Goal: Task Accomplishment & Management: Use online tool/utility

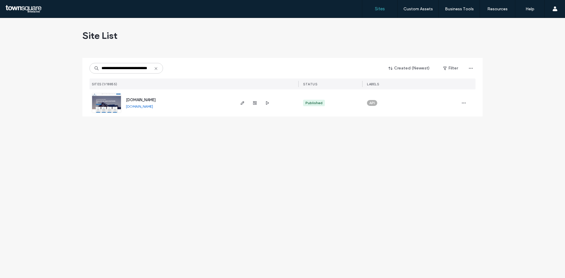
type input "**********"
click at [144, 107] on link "[DOMAIN_NAME]" at bounding box center [139, 106] width 27 height 4
click at [244, 103] on icon "button" at bounding box center [242, 103] width 5 height 5
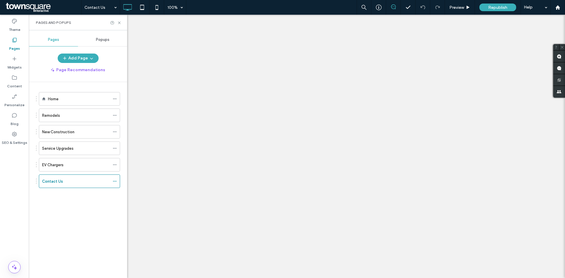
click at [119, 22] on div at bounding box center [282, 139] width 565 height 278
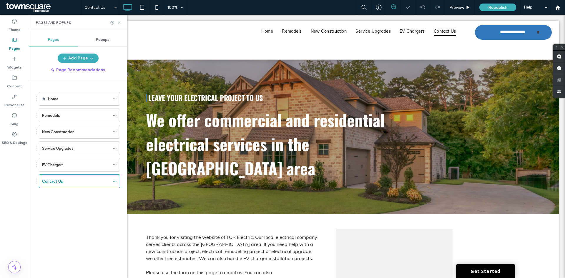
click at [119, 23] on icon at bounding box center [119, 23] width 4 height 4
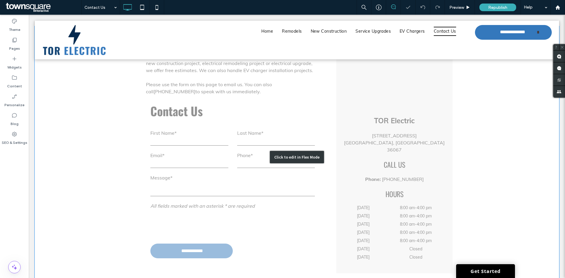
scroll to position [229, 0]
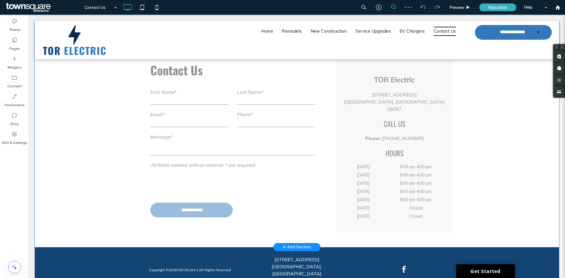
click at [295, 244] on div "+ Add Section" at bounding box center [297, 247] width 28 height 6
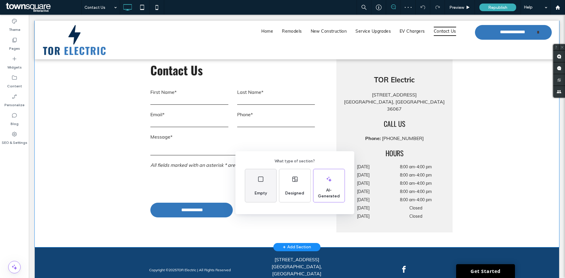
click at [264, 195] on span "Empty" at bounding box center [260, 194] width 17 height 6
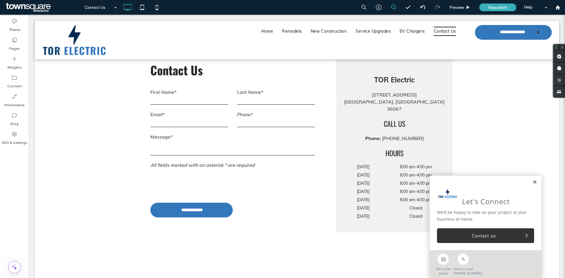
click at [533, 181] on link at bounding box center [535, 182] width 4 height 5
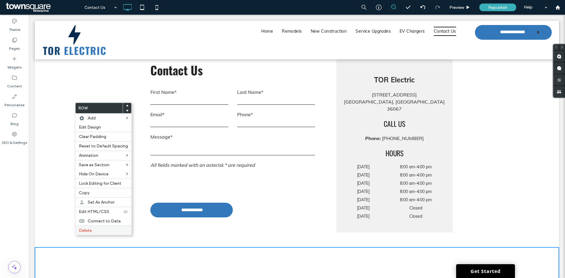
click at [96, 233] on label "Delete" at bounding box center [103, 230] width 49 height 5
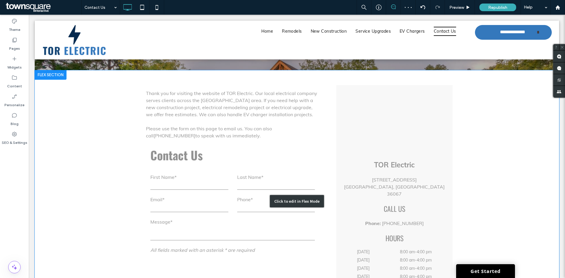
scroll to position [200, 0]
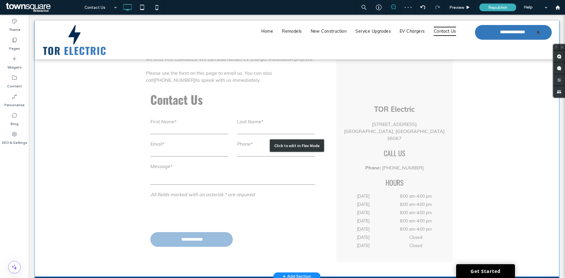
click at [316, 128] on div "Click to edit in Flex Mode" at bounding box center [297, 146] width 525 height 262
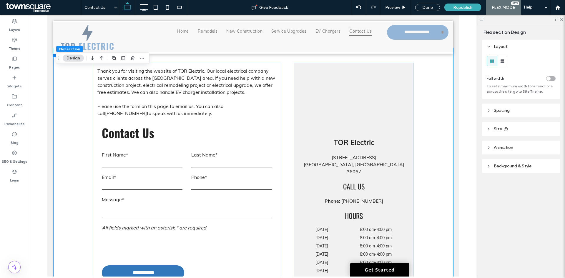
scroll to position [82, 0]
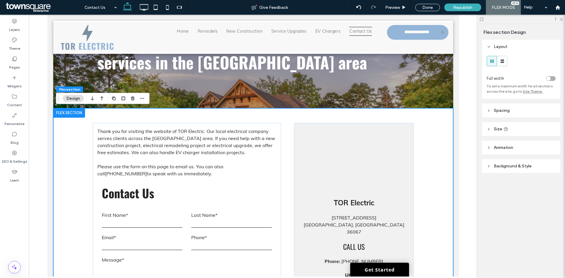
click at [299, 116] on div "**********" at bounding box center [253, 239] width 353 height 262
click at [112, 98] on use "button" at bounding box center [114, 99] width 4 height 4
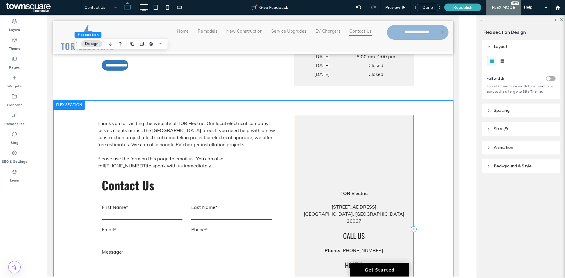
scroll to position [345, 0]
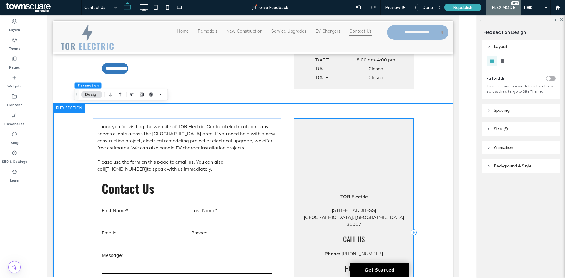
click at [406, 122] on div "TOR Electric [STREET_ADDRESS] Call us Hours [DATE] 8:00 am - 4:00 pm [DATE] 8:0…" at bounding box center [354, 232] width 120 height 229
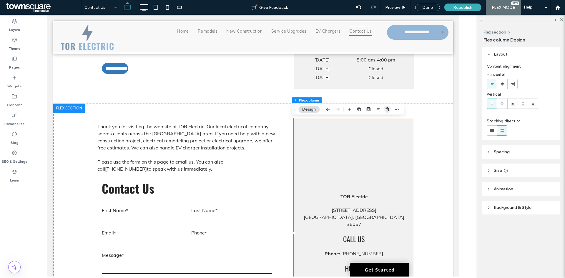
click at [388, 108] on use "button" at bounding box center [388, 109] width 4 height 4
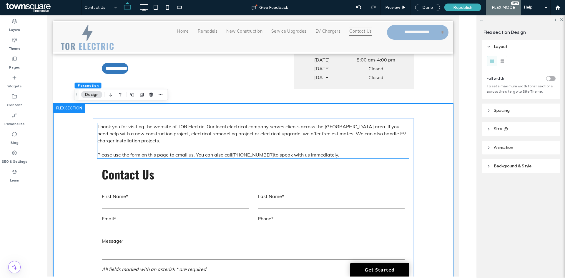
click at [390, 150] on p at bounding box center [253, 147] width 312 height 7
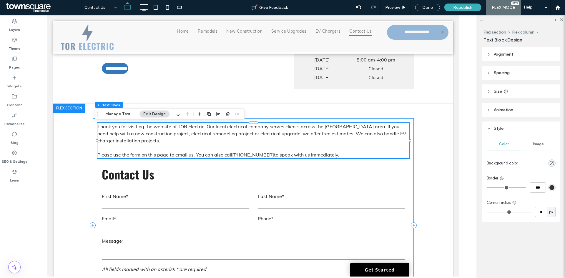
click at [394, 123] on div "**********" at bounding box center [252, 225] width 321 height 215
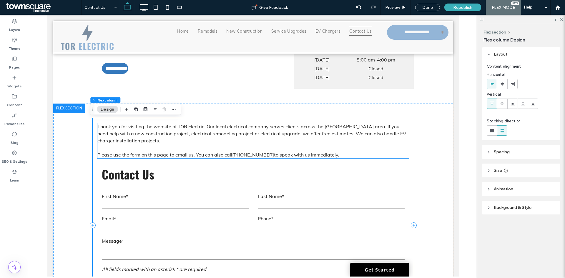
click at [388, 158] on p "Please use the form on this page to email us. You can also call [PHONE_NUMBER] …" at bounding box center [253, 154] width 312 height 7
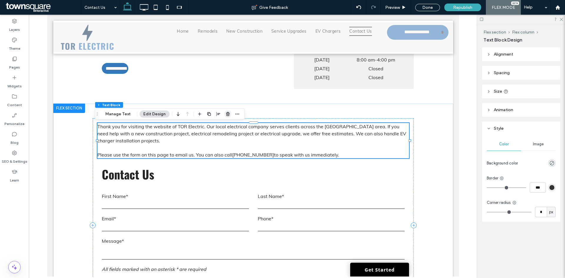
click at [228, 116] on use "button" at bounding box center [228, 114] width 4 height 4
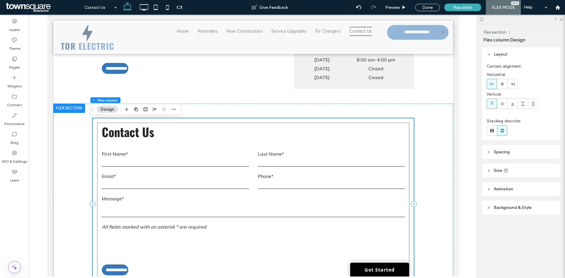
click at [367, 147] on form "**********" at bounding box center [253, 213] width 312 height 145
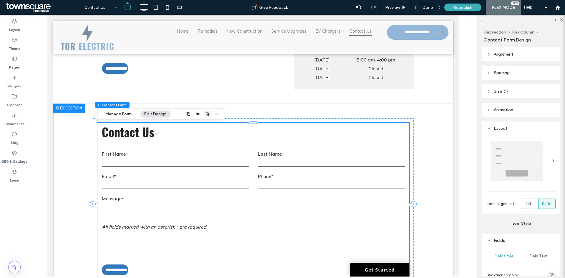
drag, startPoint x: 208, startPoint y: 114, endPoint x: 189, endPoint y: 152, distance: 42.8
click at [208, 114] on icon "button" at bounding box center [207, 114] width 5 height 5
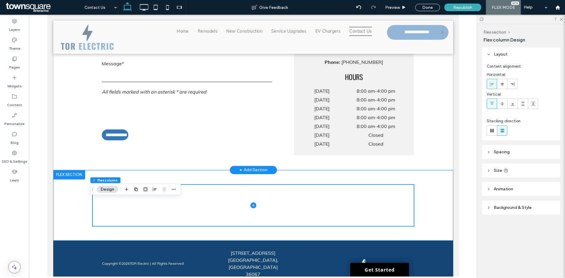
scroll to position [297, 0]
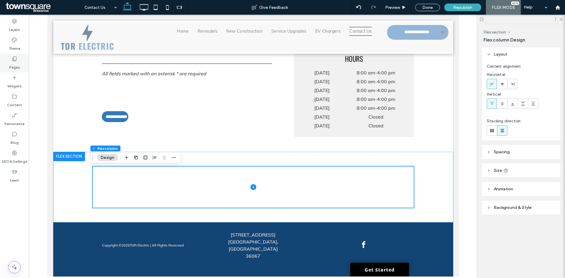
click at [15, 54] on div "Pages" at bounding box center [14, 63] width 29 height 19
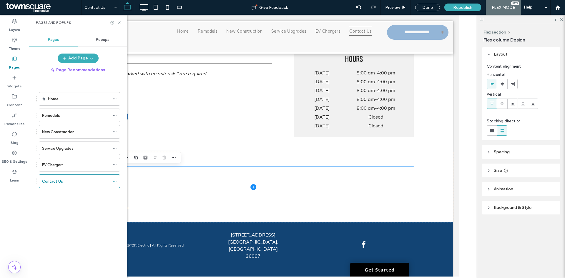
click at [14, 63] on label "Pages" at bounding box center [14, 66] width 11 height 8
click at [14, 86] on label "Widgets" at bounding box center [14, 85] width 14 height 8
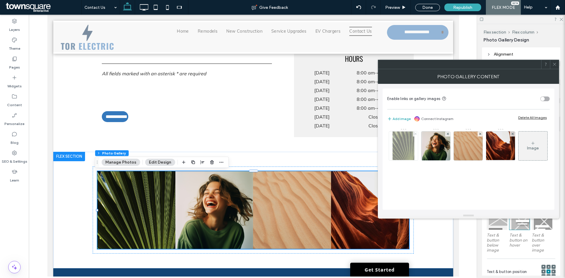
click at [416, 136] on span at bounding box center [416, 134] width 2 height 5
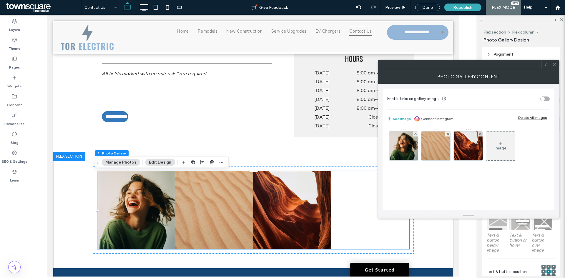
click at [416, 136] on span at bounding box center [416, 134] width 2 height 5
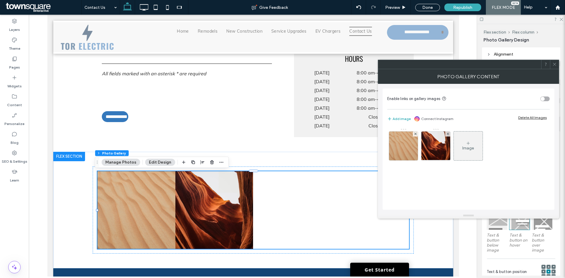
click at [416, 136] on span at bounding box center [416, 134] width 2 height 5
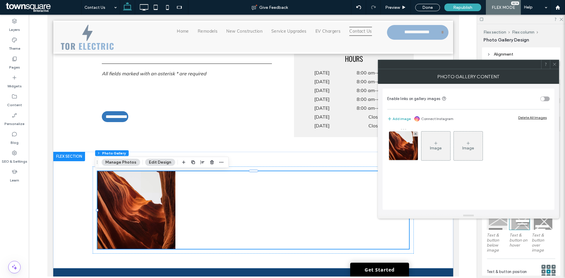
click at [416, 136] on span at bounding box center [416, 134] width 2 height 5
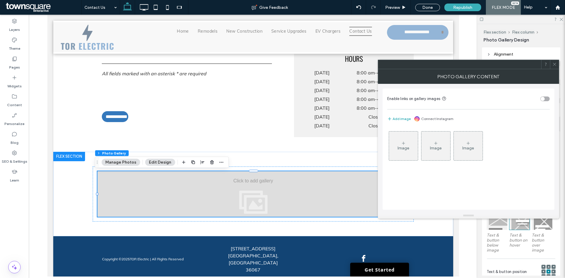
click at [400, 145] on div "Image" at bounding box center [403, 146] width 29 height 28
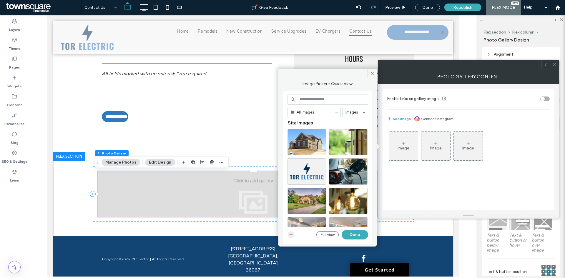
click at [292, 238] on span "button" at bounding box center [291, 234] width 7 height 7
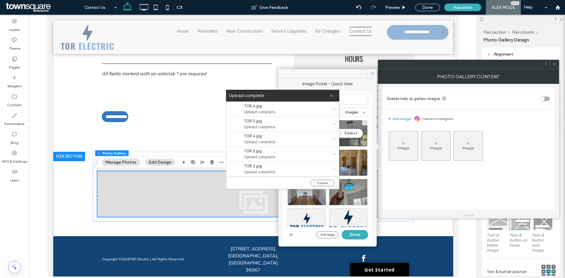
click at [352, 132] on div "Select" at bounding box center [348, 133] width 39 height 27
click at [333, 97] on icon at bounding box center [332, 96] width 4 height 4
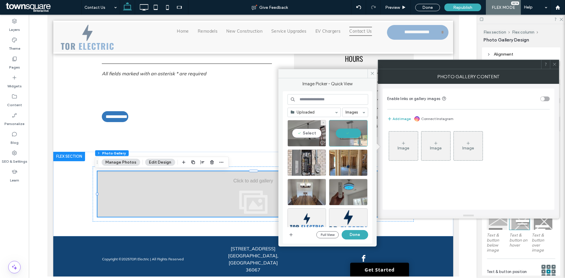
click at [302, 136] on div "Select" at bounding box center [307, 133] width 39 height 27
drag, startPoint x: 306, startPoint y: 159, endPoint x: 318, endPoint y: 162, distance: 12.6
click at [311, 160] on div "Select" at bounding box center [307, 163] width 39 height 27
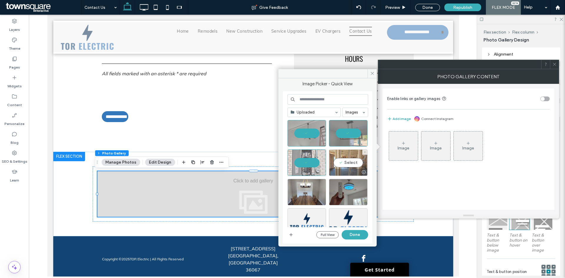
drag, startPoint x: 344, startPoint y: 164, endPoint x: 338, endPoint y: 176, distance: 12.6
click at [345, 165] on div "Select" at bounding box center [348, 163] width 39 height 27
click at [336, 191] on div "Select" at bounding box center [348, 192] width 39 height 27
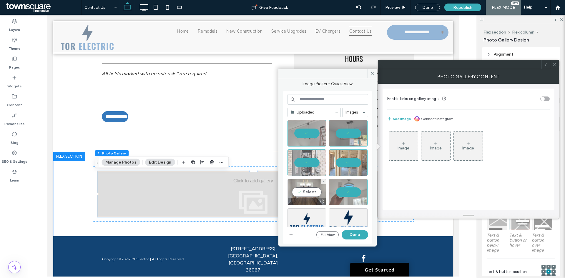
click at [306, 196] on div "Select" at bounding box center [307, 192] width 39 height 27
click at [356, 236] on button "Done" at bounding box center [355, 234] width 27 height 9
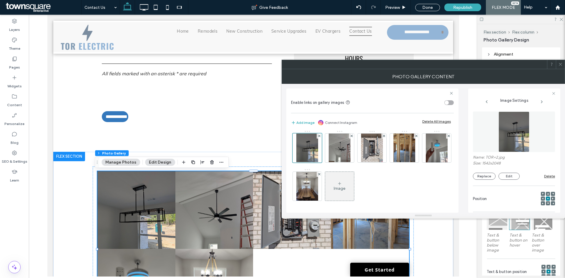
scroll to position [2, 0]
drag, startPoint x: 559, startPoint y: 67, endPoint x: 546, endPoint y: 86, distance: 22.5
click at [559, 67] on span at bounding box center [561, 64] width 4 height 9
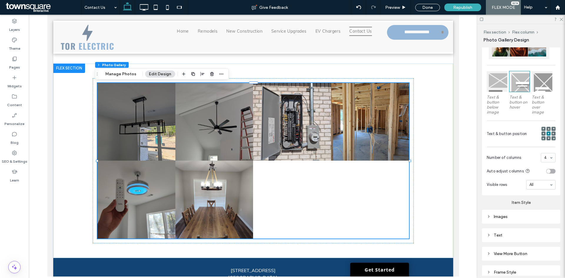
scroll to position [147, 0]
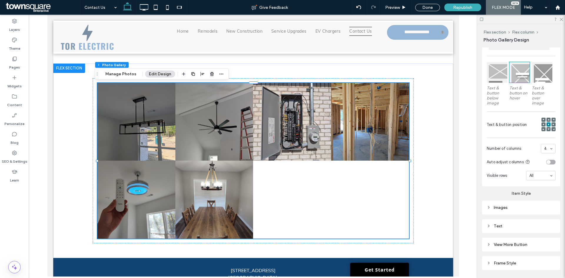
click at [550, 161] on div "toggle" at bounding box center [551, 162] width 9 height 5
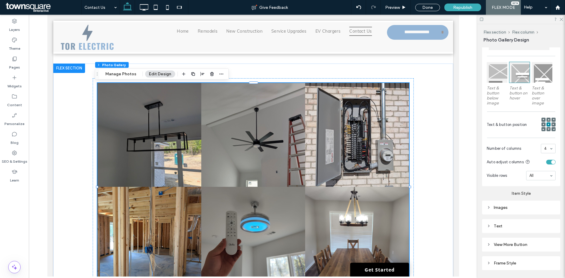
click at [547, 161] on div "toggle" at bounding box center [551, 162] width 9 height 5
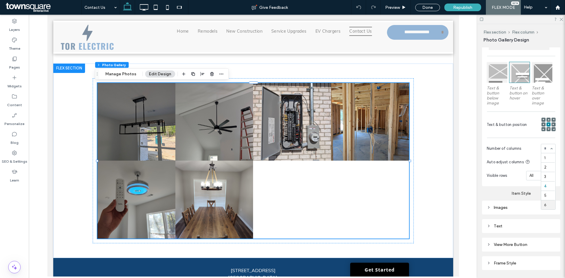
scroll to position [317, 0]
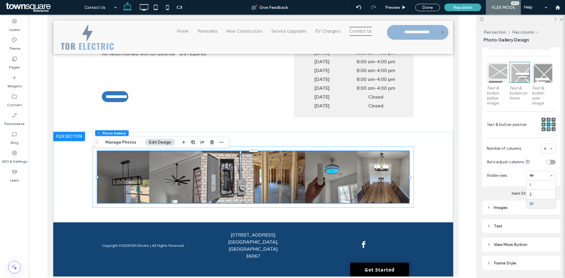
click at [543, 175] on input at bounding box center [540, 176] width 20 height 4
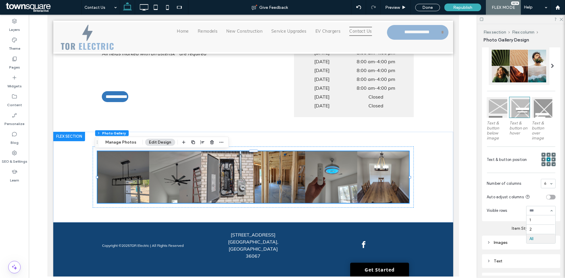
scroll to position [147, 0]
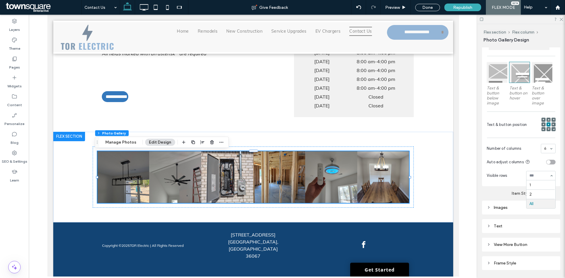
click at [502, 191] on label "Item Style" at bounding box center [521, 191] width 78 height 10
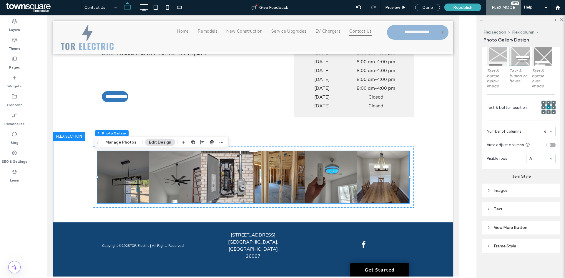
click at [503, 192] on div "Images" at bounding box center [521, 191] width 69 height 8
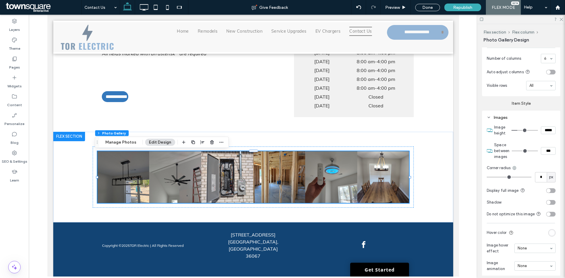
scroll to position [253, 0]
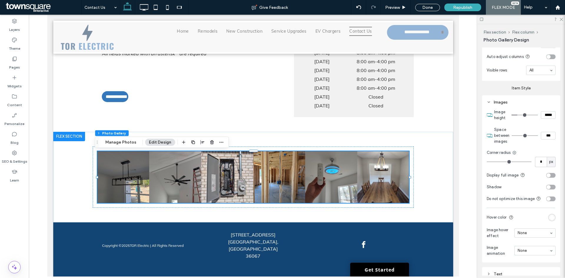
click at [547, 174] on div "toggle" at bounding box center [549, 175] width 4 height 4
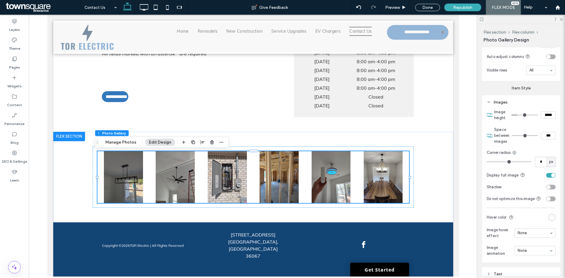
click at [547, 174] on div "toggle" at bounding box center [551, 175] width 9 height 5
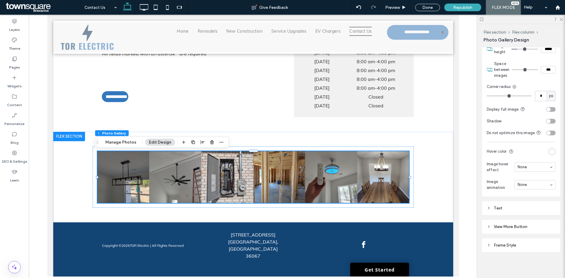
scroll to position [324, 0]
click at [522, 207] on div "Text" at bounding box center [521, 208] width 69 height 5
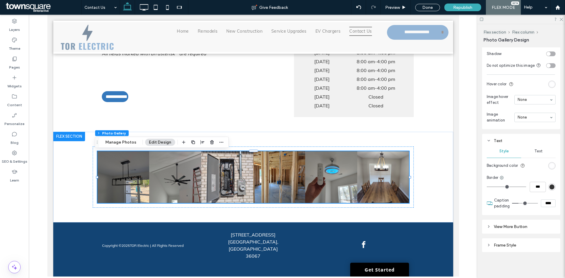
click at [517, 230] on header "View More Button" at bounding box center [521, 227] width 78 height 14
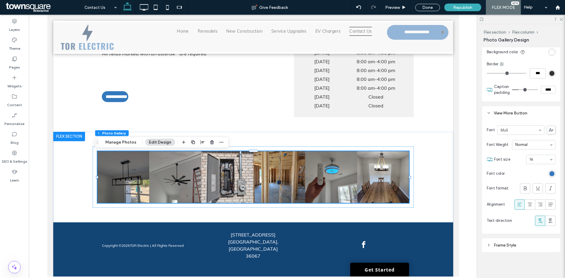
click at [512, 246] on div "Frame Style" at bounding box center [521, 245] width 69 height 5
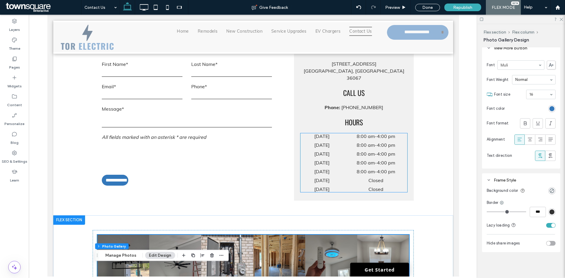
scroll to position [317, 0]
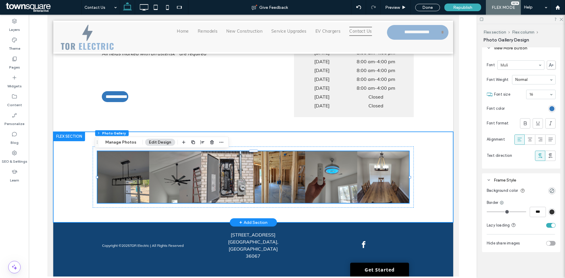
click at [429, 173] on div "Button Button Button Button Button Button" at bounding box center [253, 177] width 400 height 91
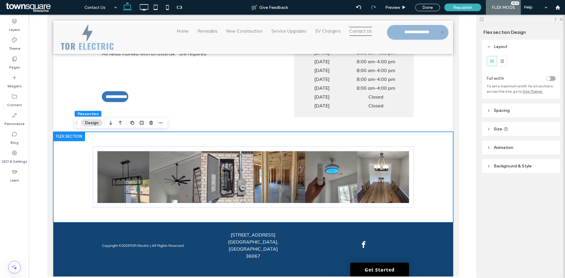
click at [519, 110] on header "Spacing" at bounding box center [521, 111] width 78 height 14
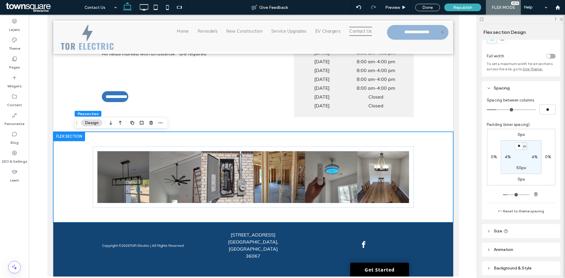
scroll to position [45, 0]
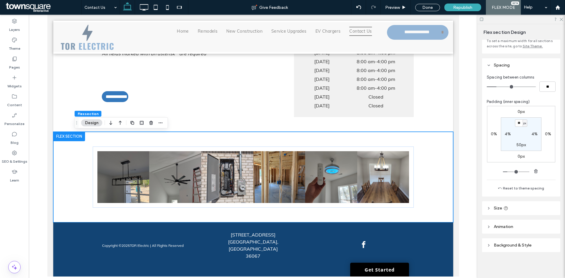
click at [505, 206] on icon at bounding box center [506, 208] width 5 height 5
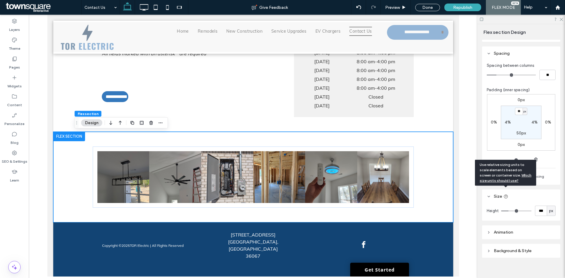
scroll to position [63, 0]
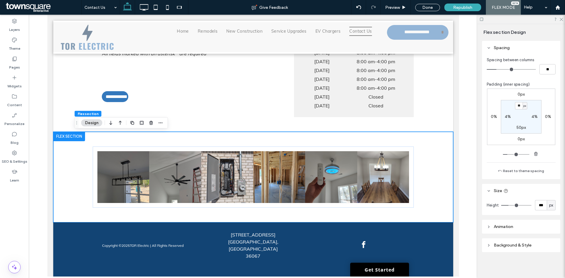
click at [503, 224] on header "Animation" at bounding box center [521, 227] width 78 height 14
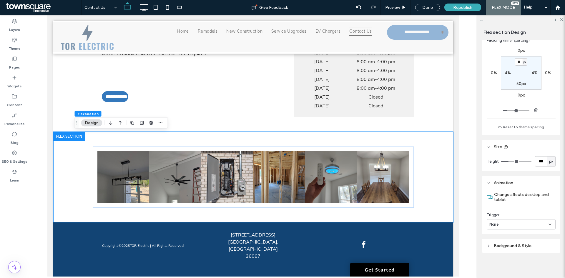
scroll to position [107, 0]
click at [507, 245] on span "Background & Style" at bounding box center [513, 245] width 38 height 5
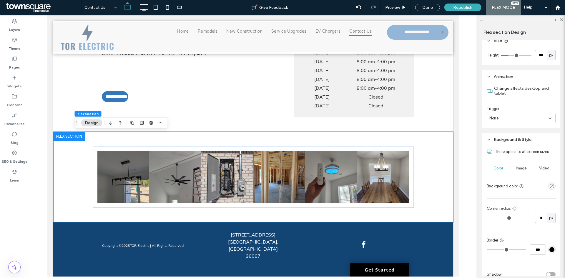
scroll to position [245, 0]
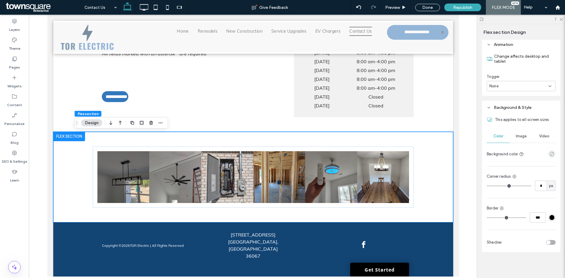
click at [522, 138] on span "Image" at bounding box center [521, 136] width 11 height 5
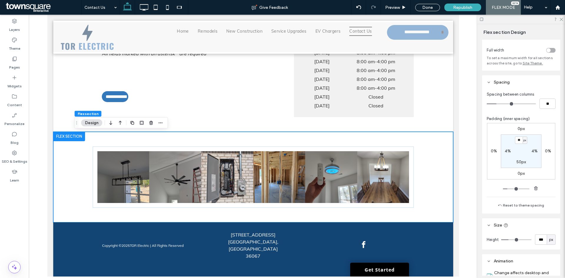
scroll to position [0, 0]
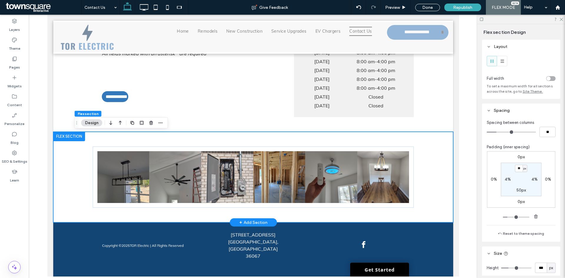
click at [435, 143] on div "Button Button Button Button Button Button" at bounding box center [253, 177] width 400 height 91
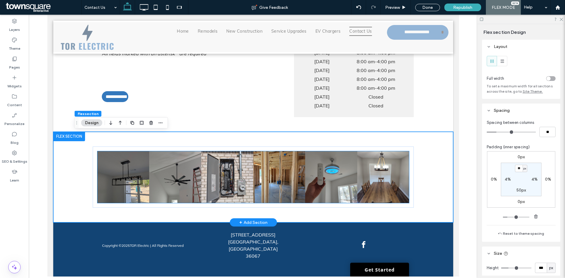
click at [385, 167] on link at bounding box center [383, 177] width 52 height 52
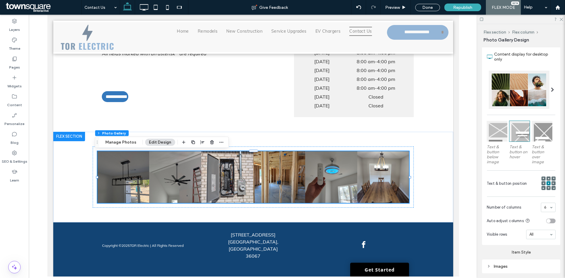
scroll to position [118, 0]
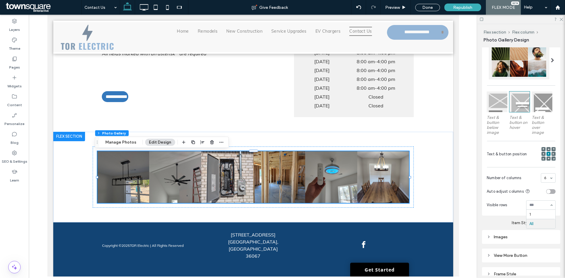
click at [538, 203] on input at bounding box center [540, 205] width 20 height 4
click at [547, 190] on div "toggle" at bounding box center [549, 192] width 4 height 4
click at [547, 191] on div "toggle" at bounding box center [551, 191] width 9 height 5
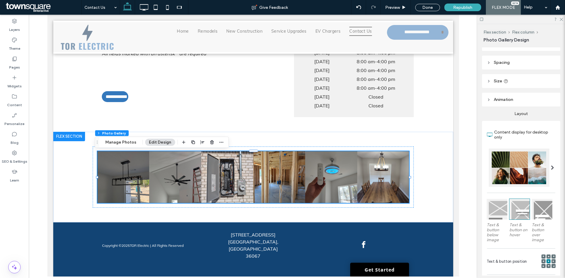
scroll to position [0, 0]
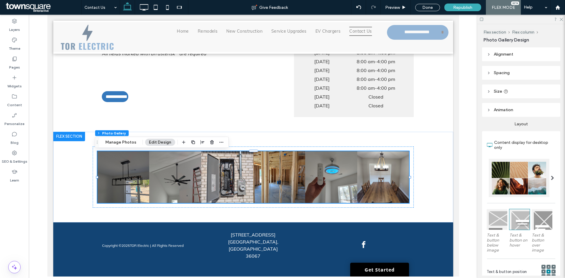
click at [504, 87] on header "Size" at bounding box center [521, 92] width 78 height 14
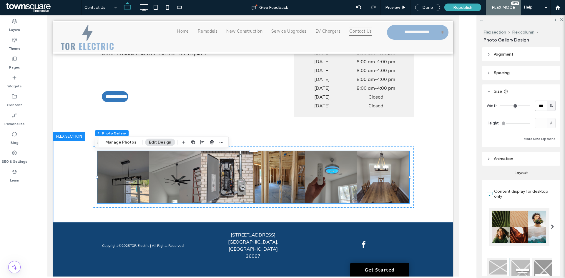
click at [505, 72] on span "Spacing" at bounding box center [502, 72] width 16 height 5
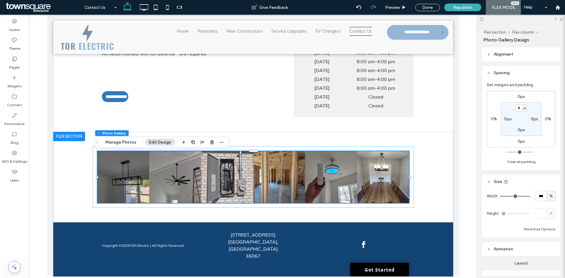
click at [511, 56] on span "Alignment" at bounding box center [503, 54] width 19 height 5
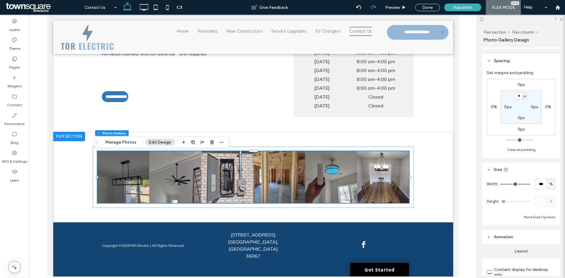
scroll to position [59, 0]
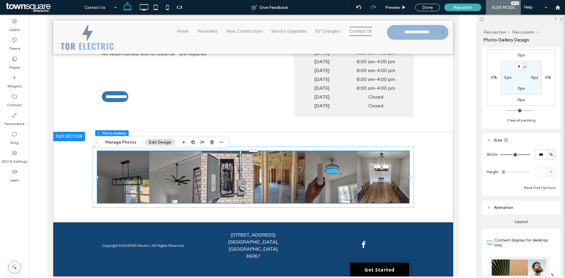
click at [511, 202] on header "Animation" at bounding box center [521, 208] width 78 height 14
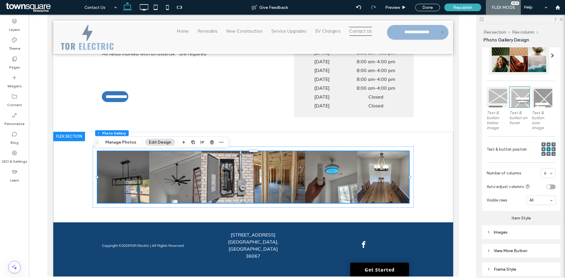
scroll to position [324, 0]
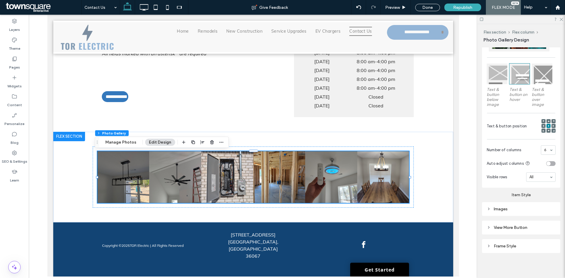
drag, startPoint x: 511, startPoint y: 212, endPoint x: 511, endPoint y: 208, distance: 3.9
click at [511, 211] on div "Images" at bounding box center [521, 209] width 69 height 8
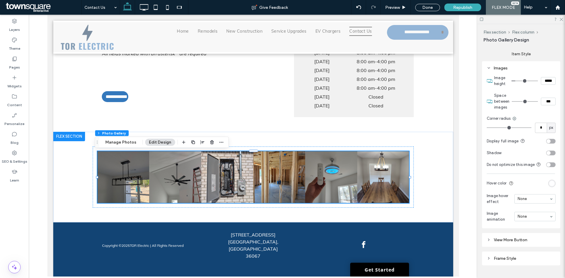
scroll to position [494, 0]
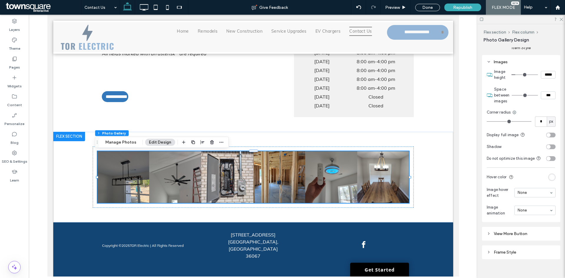
click at [549, 159] on div "toggle" at bounding box center [551, 158] width 9 height 5
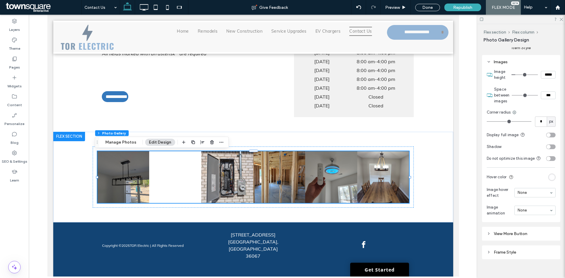
click at [547, 161] on div "toggle" at bounding box center [549, 159] width 4 height 4
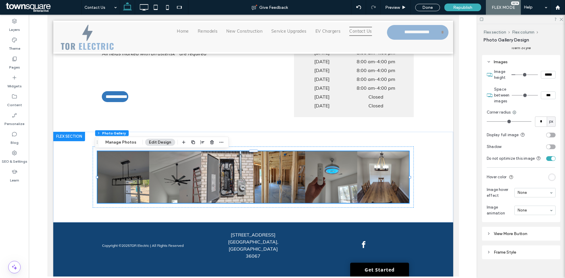
scroll to position [506, 0]
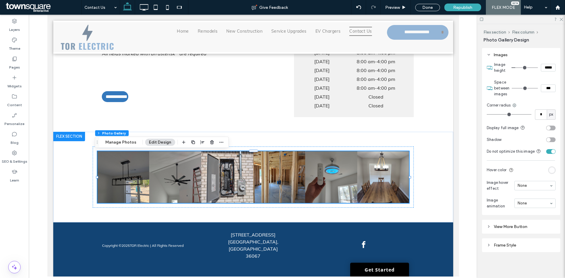
click at [507, 231] on header "View More Button" at bounding box center [521, 227] width 78 height 14
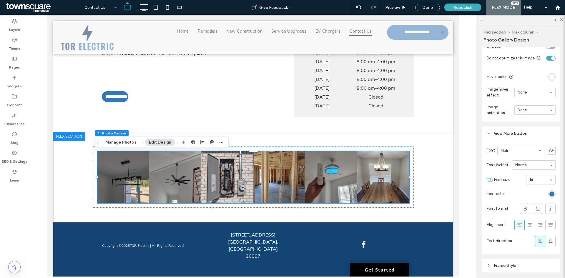
scroll to position [620, 0]
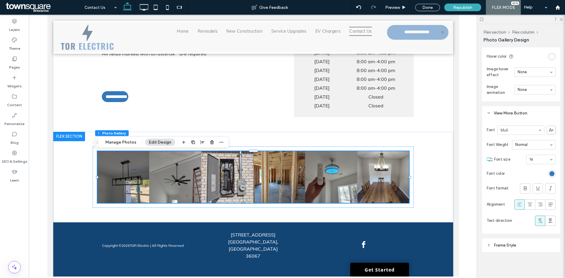
click at [506, 246] on div "Frame Style" at bounding box center [521, 245] width 69 height 5
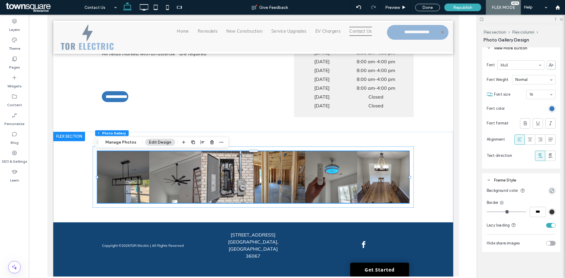
scroll to position [685, 0]
click at [124, 143] on button "Manage Photos" at bounding box center [121, 142] width 39 height 7
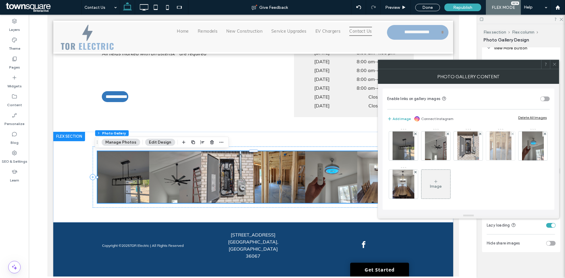
scroll to position [1, 0]
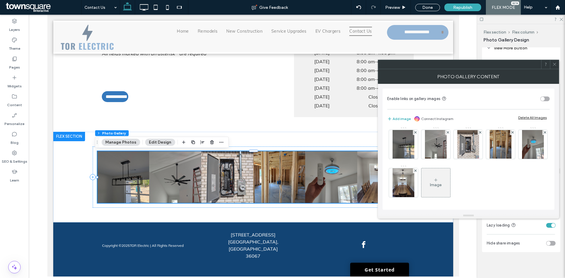
click at [556, 65] on use at bounding box center [554, 64] width 3 height 3
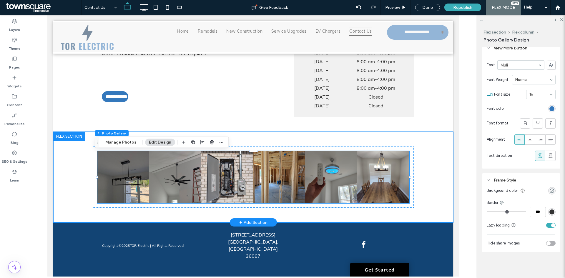
click at [440, 159] on div "Button Button Button Button Button Button" at bounding box center [253, 177] width 400 height 91
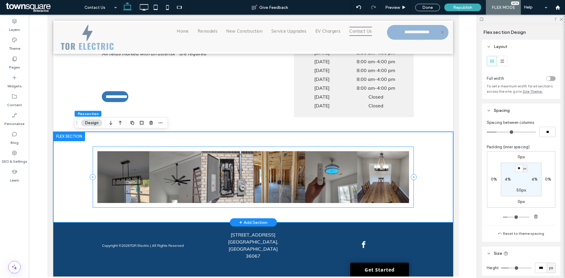
click at [184, 149] on div "Button Button Button Button Button Button" at bounding box center [252, 178] width 321 height 62
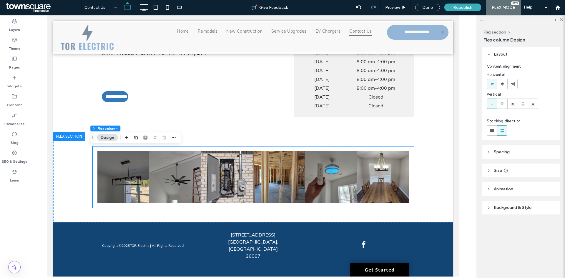
click at [511, 171] on header "Size" at bounding box center [521, 171] width 78 height 14
click at [505, 150] on span "Spacing" at bounding box center [502, 152] width 16 height 5
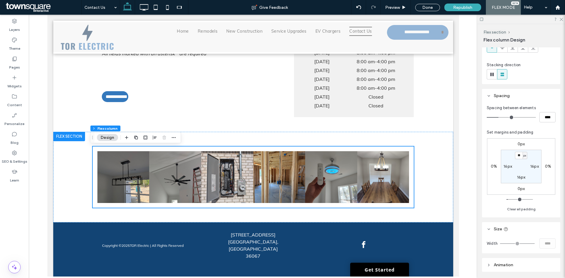
scroll to position [59, 0]
click at [507, 163] on label "16px" at bounding box center [508, 163] width 9 height 5
type input "*"
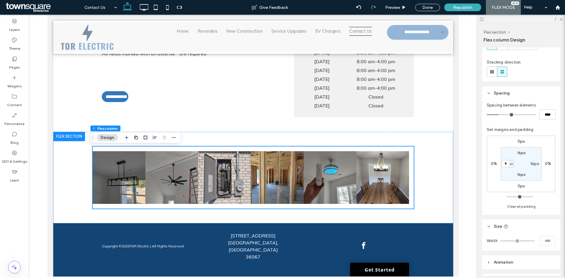
click at [534, 166] on label "16px" at bounding box center [535, 163] width 9 height 5
type input "**"
type input "*"
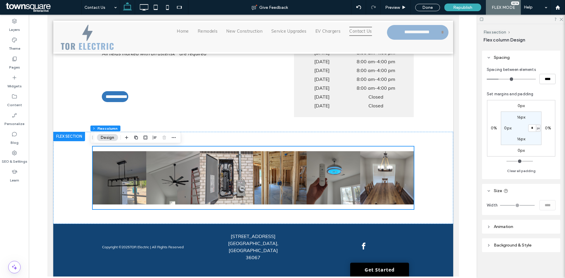
click at [513, 226] on span "Animation" at bounding box center [503, 226] width 19 height 5
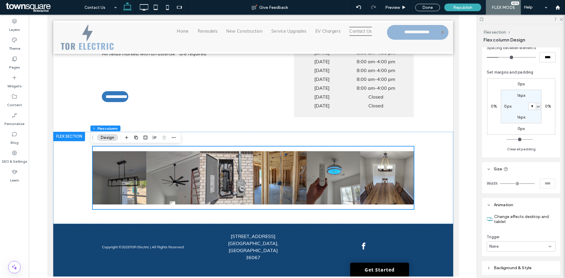
scroll to position [139, 0]
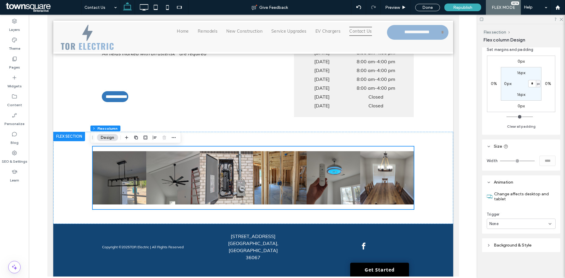
click at [511, 241] on header "Background & Style" at bounding box center [521, 246] width 78 height 14
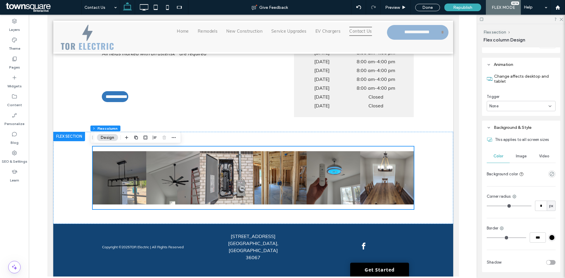
scroll to position [277, 0]
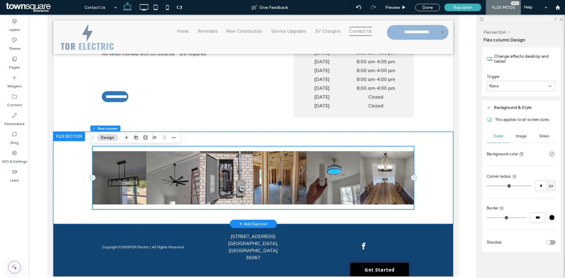
click at [130, 150] on div "Button Button Button Button Button Button" at bounding box center [252, 178] width 321 height 63
click at [133, 159] on link at bounding box center [119, 178] width 54 height 54
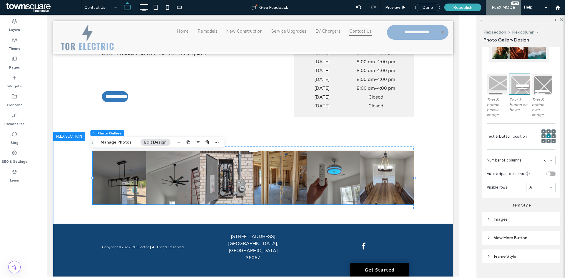
scroll to position [347, 0]
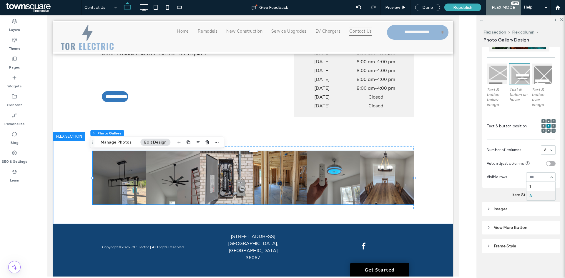
click at [541, 179] on div at bounding box center [541, 177] width 29 height 9
click at [506, 202] on div "Images" at bounding box center [521, 209] width 78 height 14
click at [497, 207] on div "Images" at bounding box center [521, 209] width 69 height 5
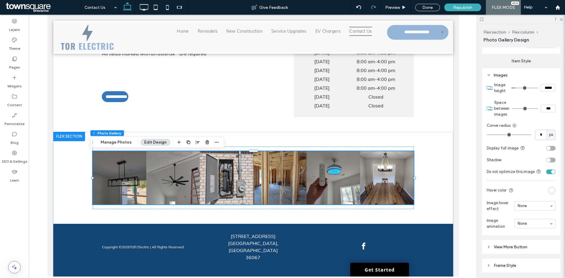
scroll to position [494, 0]
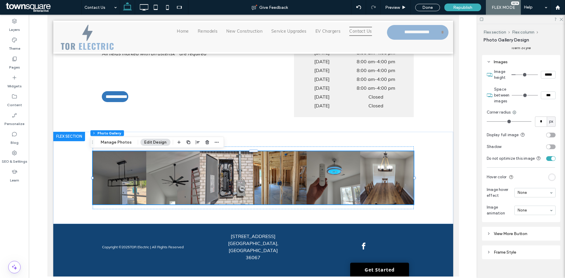
click at [552, 161] on div "toggle" at bounding box center [554, 159] width 4 height 4
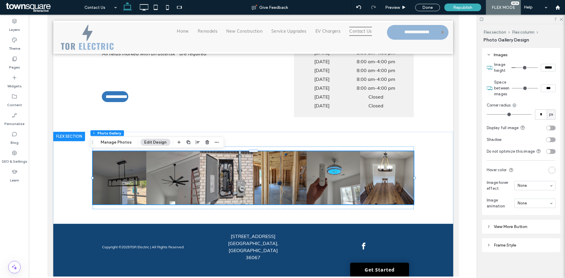
click at [532, 169] on section "Hover color" at bounding box center [521, 170] width 69 height 13
click at [517, 243] on div "Frame Style" at bounding box center [521, 245] width 69 height 5
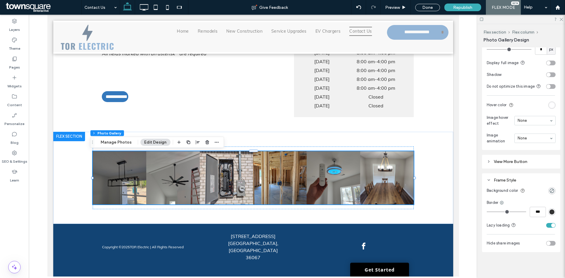
scroll to position [571, 0]
drag, startPoint x: 560, startPoint y: 20, endPoint x: 507, endPoint y: 64, distance: 68.6
click at [560, 20] on icon at bounding box center [561, 19] width 4 height 4
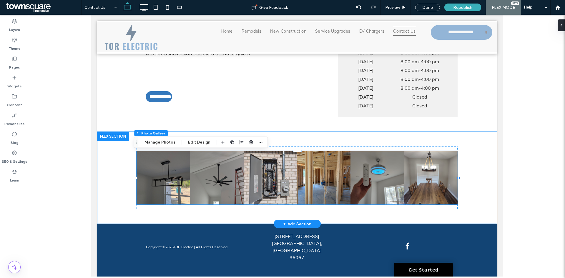
click at [470, 162] on div "Button Button Button Button Button Button" at bounding box center [296, 178] width 353 height 92
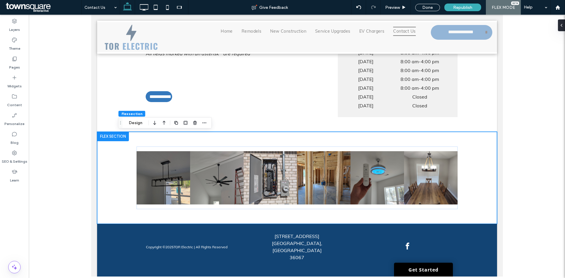
click at [124, 120] on div "Flex section Design" at bounding box center [165, 122] width 94 height 11
click at [131, 123] on button "Design" at bounding box center [135, 123] width 21 height 7
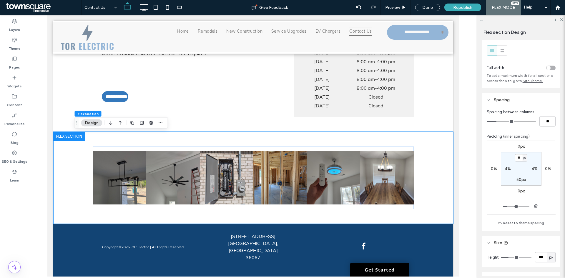
scroll to position [0, 0]
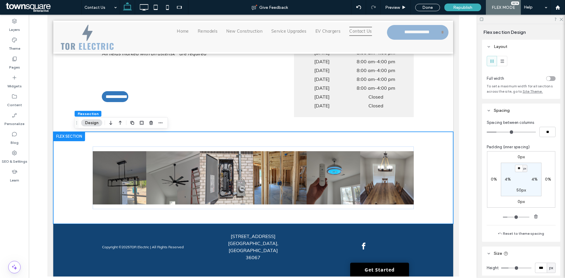
click at [549, 79] on div "toggle" at bounding box center [551, 78] width 9 height 5
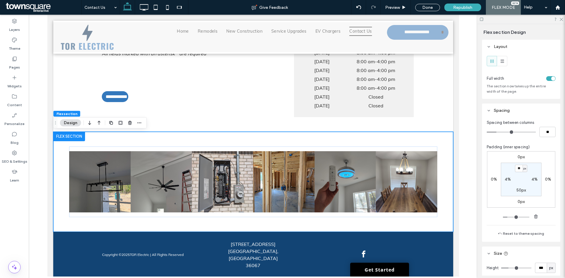
drag, startPoint x: 562, startPoint y: 19, endPoint x: 552, endPoint y: 29, distance: 14.0
click at [562, 19] on icon at bounding box center [561, 19] width 4 height 4
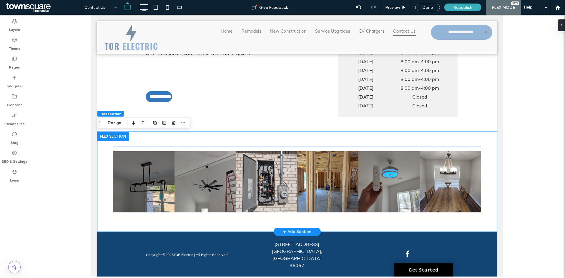
click at [485, 154] on div "Button Button Button Button Button Button" at bounding box center [297, 182] width 400 height 100
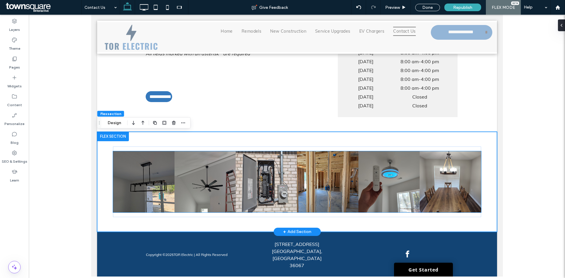
click at [173, 160] on link at bounding box center [143, 181] width 61 height 61
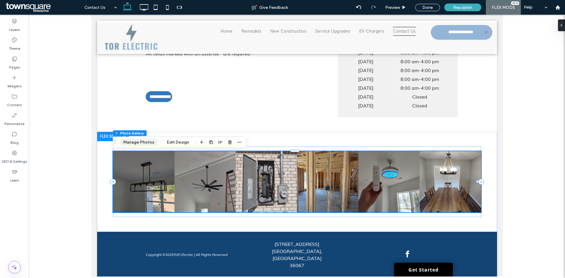
click at [132, 141] on button "Manage Photos" at bounding box center [139, 142] width 39 height 7
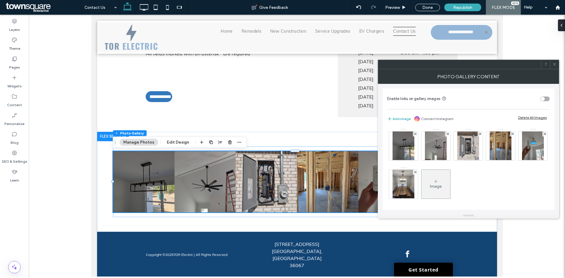
drag, startPoint x: 554, startPoint y: 65, endPoint x: 548, endPoint y: 68, distance: 6.7
click at [553, 65] on icon at bounding box center [555, 64] width 4 height 4
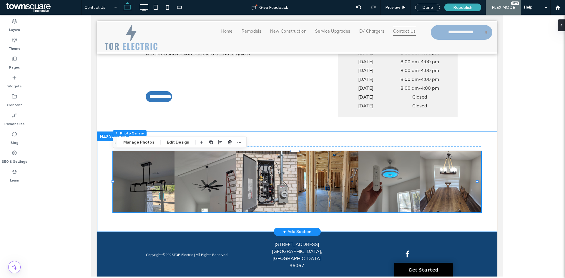
click at [480, 145] on div "Button Button Button Button Button Button" at bounding box center [297, 182] width 400 height 100
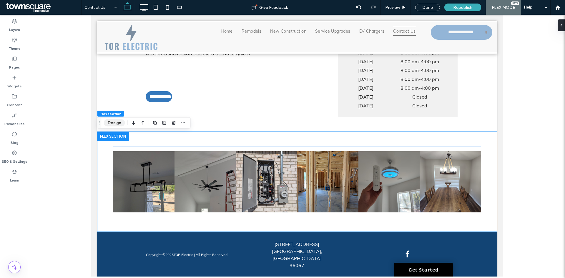
click at [115, 125] on button "Design" at bounding box center [114, 123] width 21 height 7
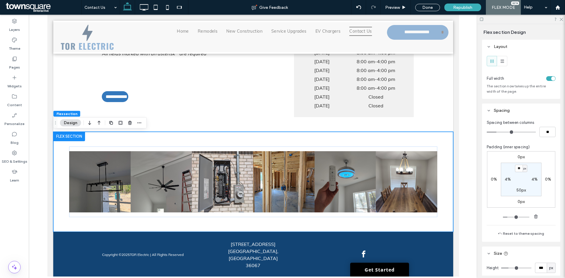
drag, startPoint x: 562, startPoint y: 19, endPoint x: 517, endPoint y: 72, distance: 69.4
click at [561, 19] on icon at bounding box center [561, 19] width 4 height 4
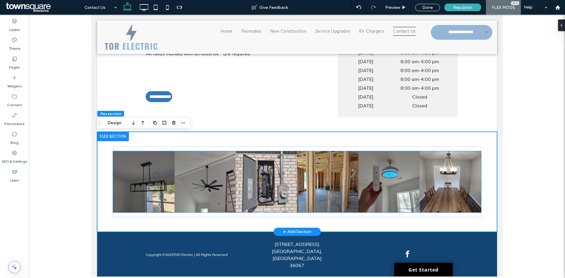
click at [451, 167] on link at bounding box center [450, 181] width 61 height 61
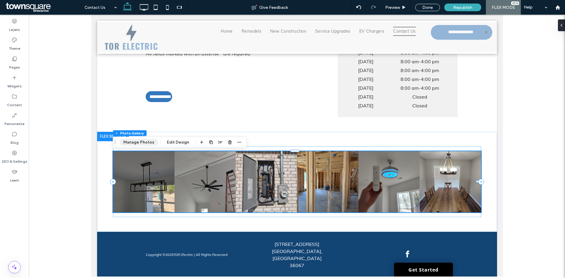
click at [140, 141] on button "Manage Photos" at bounding box center [139, 142] width 39 height 7
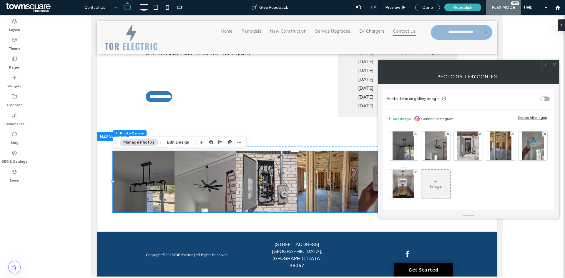
drag, startPoint x: 556, startPoint y: 64, endPoint x: 541, endPoint y: 68, distance: 15.6
click at [550, 66] on div at bounding box center [468, 64] width 181 height 9
click at [173, 144] on button "Edit Design" at bounding box center [178, 142] width 30 height 7
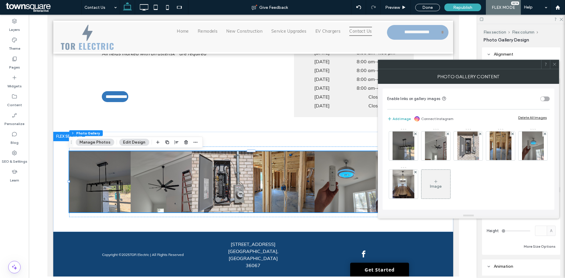
click at [554, 67] on span at bounding box center [555, 64] width 4 height 9
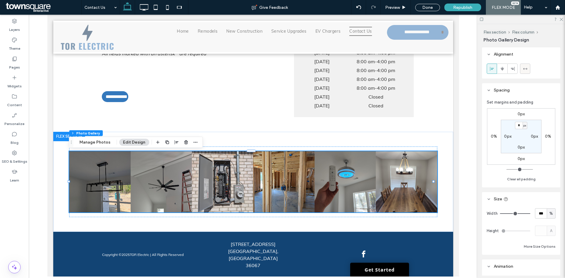
click at [526, 67] on icon at bounding box center [525, 69] width 5 height 5
click at [562, 21] on icon at bounding box center [561, 19] width 4 height 4
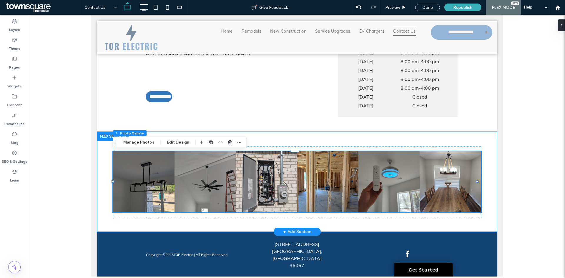
click at [488, 145] on div "Button Button Button Button Button Button" at bounding box center [297, 182] width 400 height 100
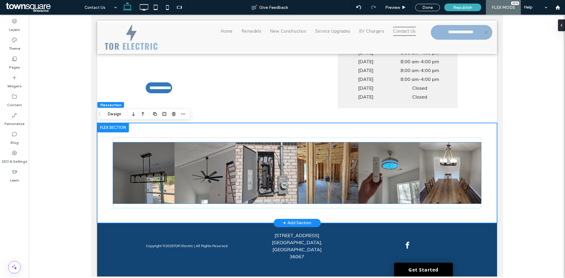
scroll to position [297, 0]
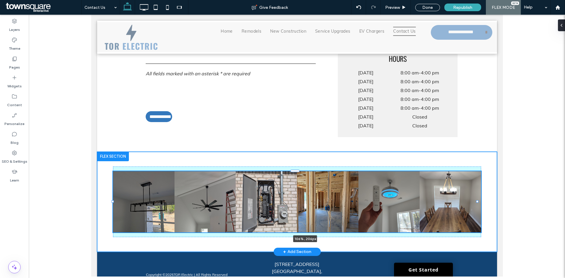
drag, startPoint x: 478, startPoint y: 202, endPoint x: 495, endPoint y: 192, distance: 19.9
click at [498, 201] on html "**********" at bounding box center [297, 13] width 412 height 590
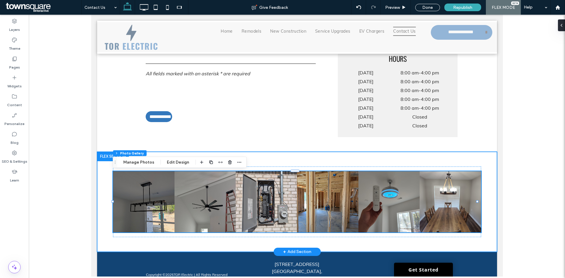
click at [486, 169] on div "Button Button Button Button Button Button 106% , 206px" at bounding box center [297, 202] width 400 height 100
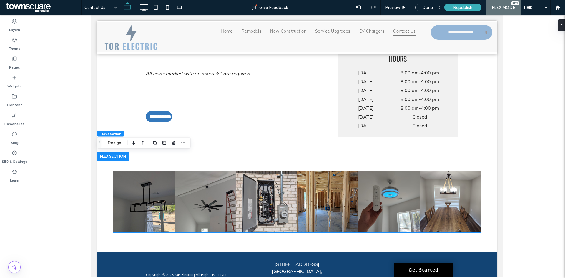
click at [143, 181] on link at bounding box center [143, 201] width 61 height 61
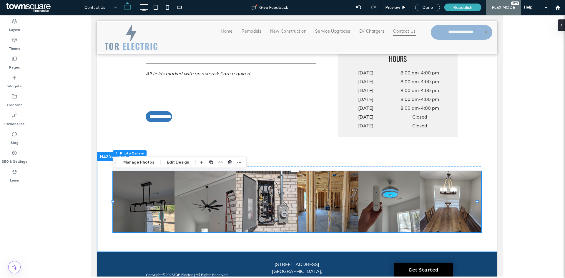
click at [107, 172] on div "Button Button Button Button Button Button" at bounding box center [297, 202] width 400 height 100
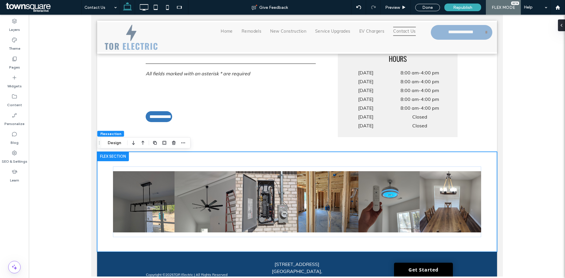
click at [118, 166] on div "Button Button Button Button Button Button" at bounding box center [297, 202] width 400 height 100
click at [121, 169] on div "Button Button Button Button Button Button" at bounding box center [297, 202] width 368 height 71
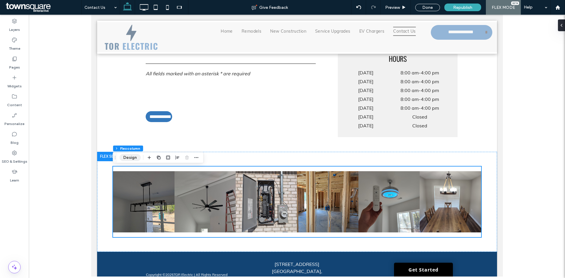
click at [134, 156] on button "Design" at bounding box center [130, 157] width 21 height 7
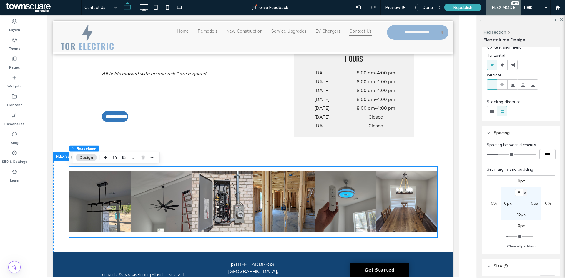
scroll to position [29, 0]
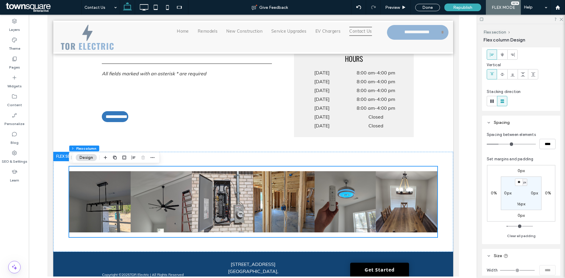
type input "**"
type input "****"
type input "**"
type input "****"
type input "**"
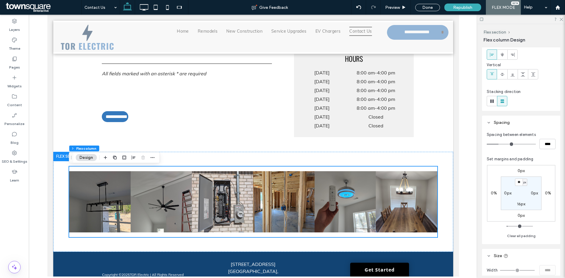
type input "****"
type input "*"
type input "***"
type input "*"
type input "***"
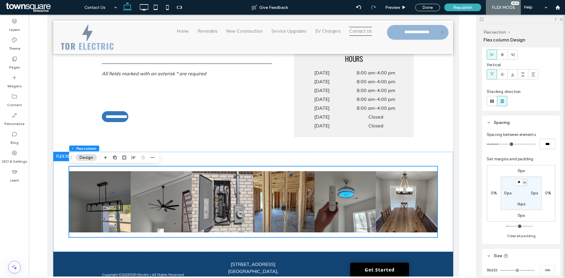
drag, startPoint x: 500, startPoint y: 144, endPoint x: 480, endPoint y: 145, distance: 19.7
type input "*"
click at [487, 145] on input "range" at bounding box center [511, 144] width 49 height 1
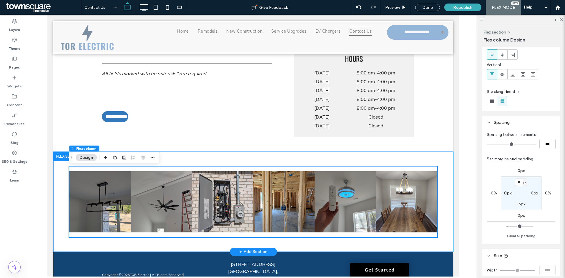
click at [444, 168] on div "Button Button Button Button Button Button" at bounding box center [253, 202] width 400 height 100
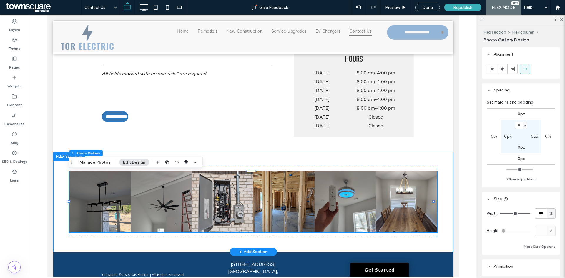
click at [271, 159] on div "Button Button Button Button Button Button" at bounding box center [253, 202] width 400 height 100
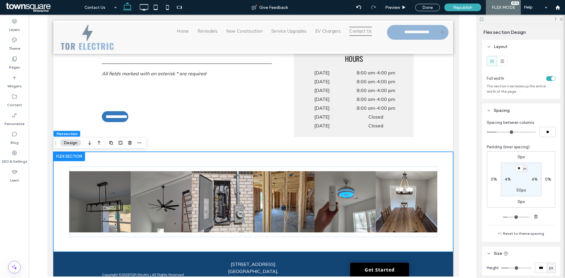
click at [547, 79] on div "toggle" at bounding box center [551, 78] width 9 height 5
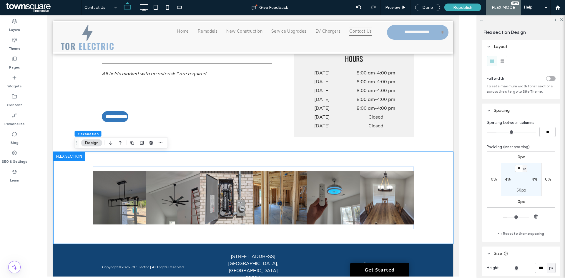
click at [547, 79] on div "toggle" at bounding box center [549, 79] width 4 height 4
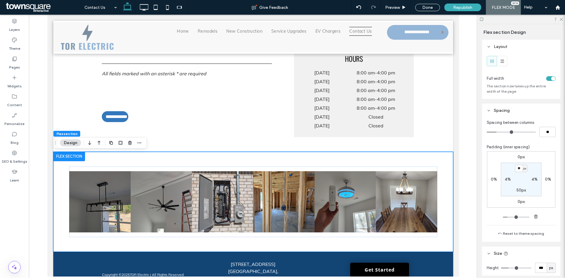
drag, startPoint x: 561, startPoint y: 19, endPoint x: 545, endPoint y: 30, distance: 19.2
click at [561, 19] on icon at bounding box center [561, 19] width 4 height 4
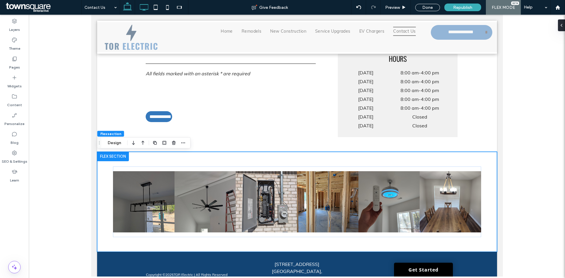
click at [139, 7] on icon at bounding box center [144, 7] width 12 height 12
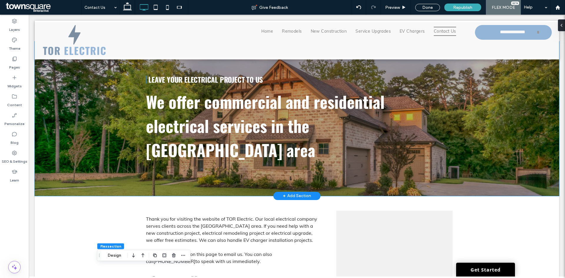
scroll to position [0, 0]
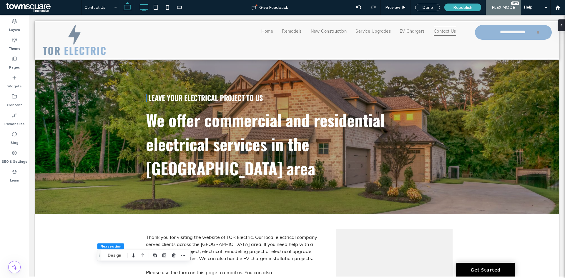
click at [127, 6] on icon at bounding box center [128, 7] width 12 height 12
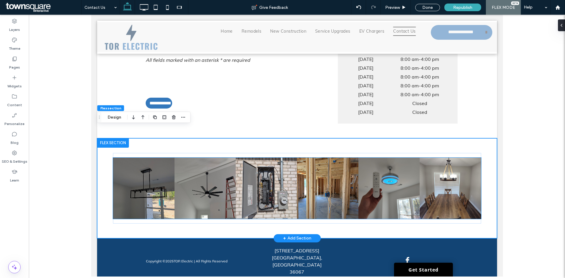
scroll to position [325, 0]
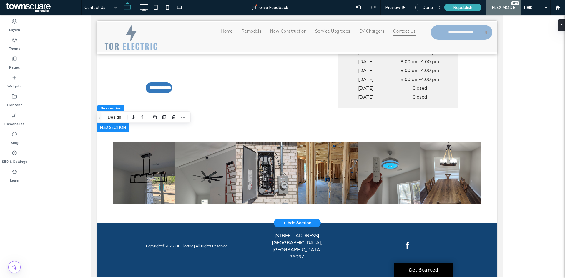
click at [219, 187] on link at bounding box center [204, 173] width 61 height 61
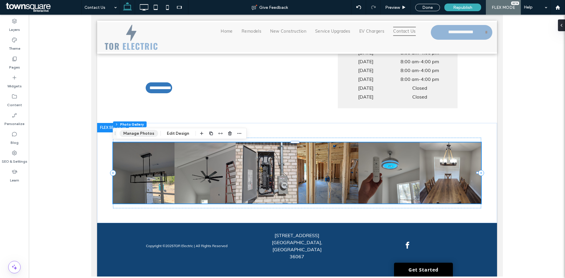
drag, startPoint x: 144, startPoint y: 135, endPoint x: 154, endPoint y: 136, distance: 10.0
click at [145, 135] on button "Manage Photos" at bounding box center [139, 133] width 39 height 7
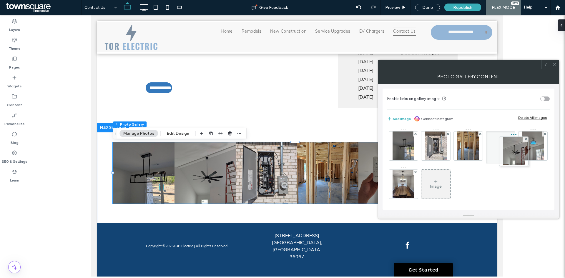
drag, startPoint x: 441, startPoint y: 145, endPoint x: 490, endPoint y: 145, distance: 49.2
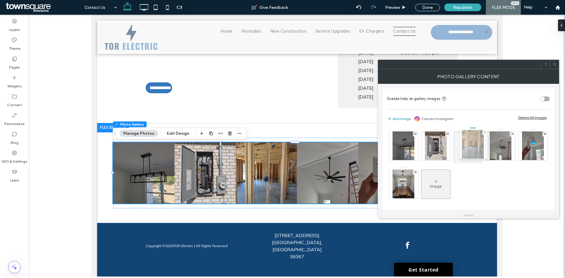
drag, startPoint x: 466, startPoint y: 153, endPoint x: 469, endPoint y: 151, distance: 3.6
drag, startPoint x: 554, startPoint y: 65, endPoint x: 532, endPoint y: 78, distance: 25.5
click at [554, 66] on icon at bounding box center [555, 64] width 4 height 4
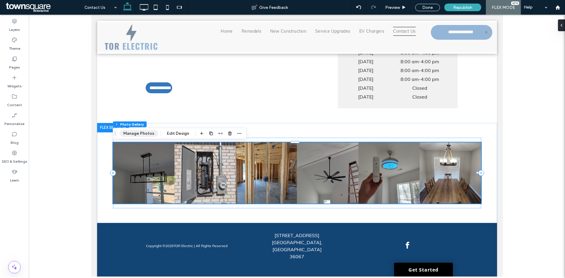
drag, startPoint x: 141, startPoint y: 136, endPoint x: 152, endPoint y: 136, distance: 10.3
click at [142, 136] on button "Manage Photos" at bounding box center [139, 133] width 39 height 7
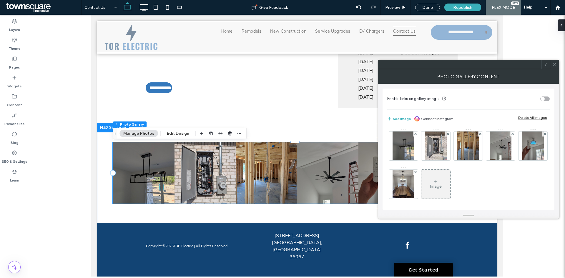
drag, startPoint x: 553, startPoint y: 65, endPoint x: 407, endPoint y: 81, distance: 147.0
click at [553, 65] on icon at bounding box center [555, 64] width 4 height 4
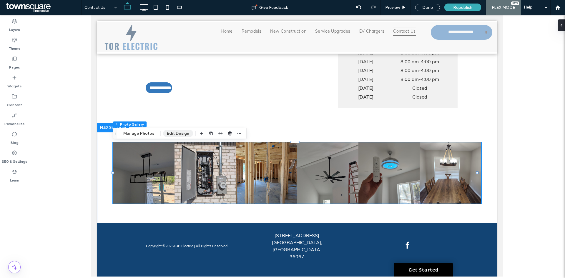
click at [174, 132] on button "Edit Design" at bounding box center [178, 133] width 30 height 7
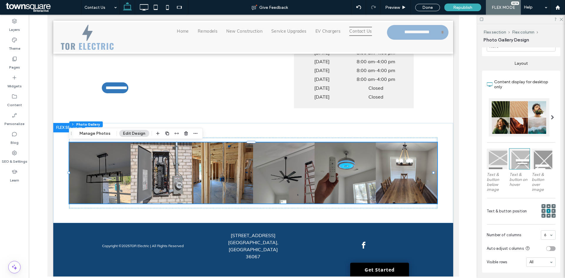
scroll to position [294, 0]
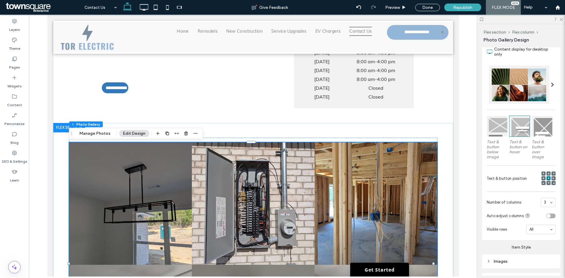
click at [547, 201] on div "3" at bounding box center [548, 202] width 15 height 9
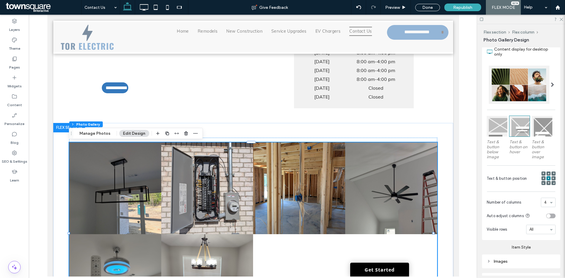
click at [546, 198] on div "4" at bounding box center [548, 202] width 15 height 9
drag, startPoint x: 546, startPoint y: 256, endPoint x: 538, endPoint y: 250, distance: 9.4
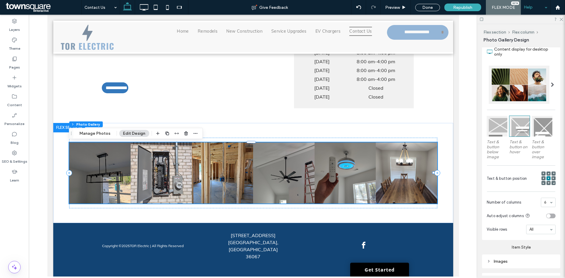
drag, startPoint x: 562, startPoint y: 21, endPoint x: 545, endPoint y: 14, distance: 18.3
click at [562, 21] on div at bounding box center [522, 19] width 88 height 9
click at [561, 20] on icon at bounding box center [561, 19] width 4 height 4
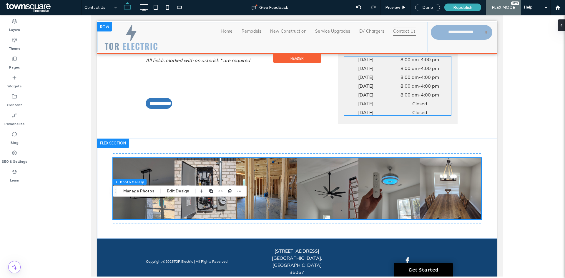
scroll to position [325, 0]
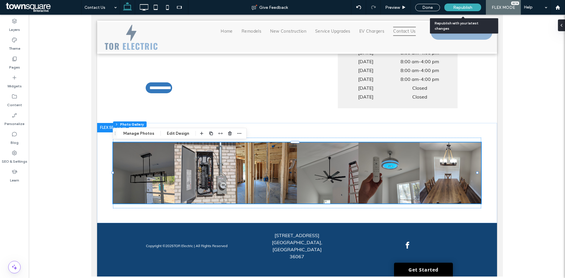
click at [468, 7] on span "Republish" at bounding box center [462, 7] width 19 height 5
